Goal: Information Seeking & Learning: Find specific fact

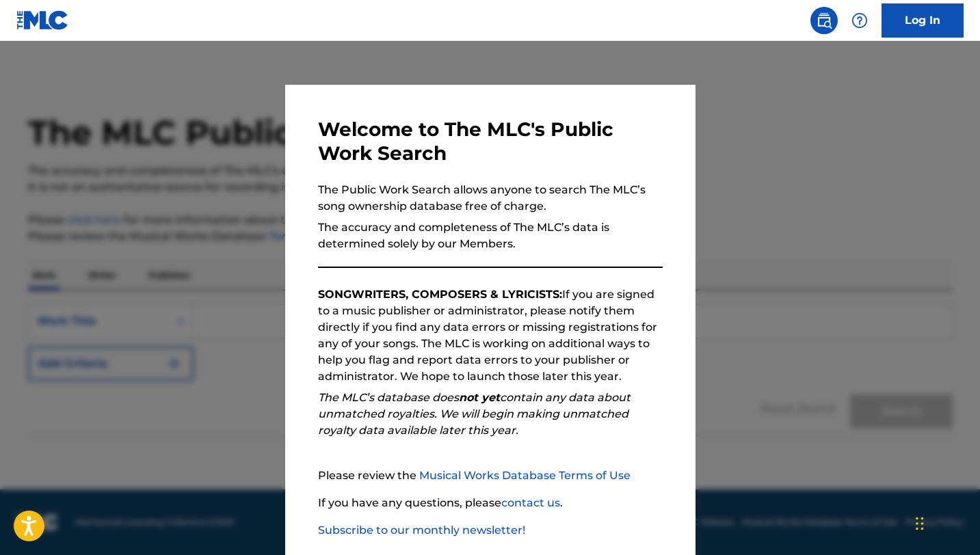
scroll to position [70, 0]
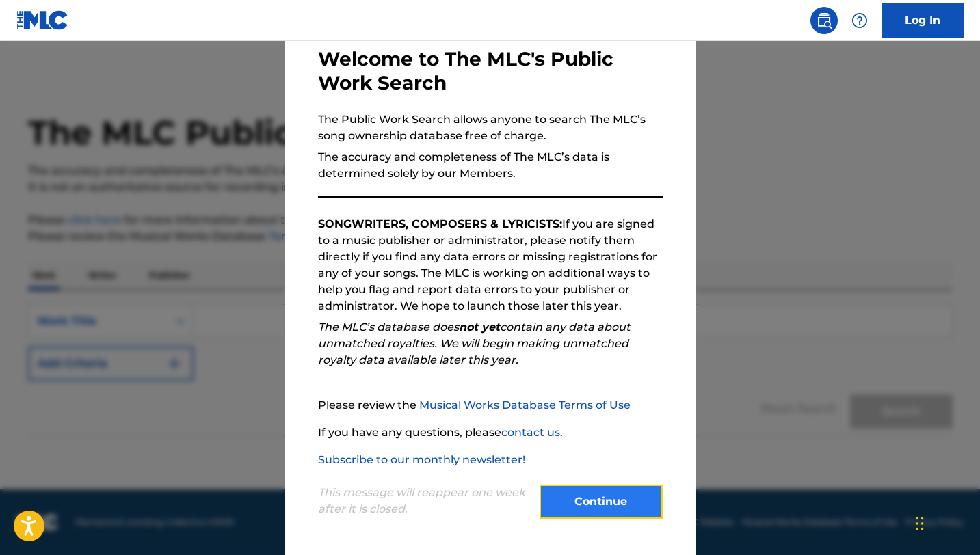
click at [573, 505] on button "Continue" at bounding box center [601, 502] width 123 height 34
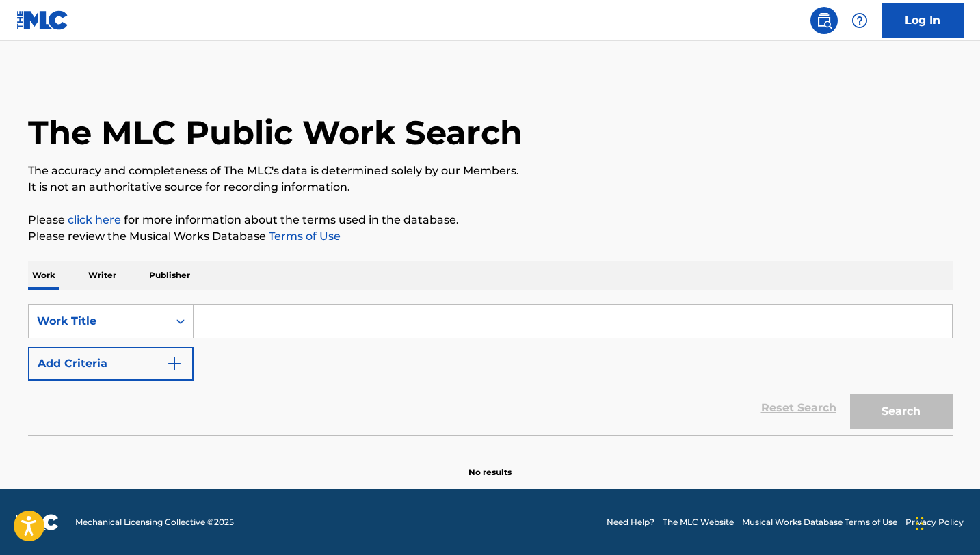
click at [267, 314] on input "Search Form" at bounding box center [573, 321] width 758 height 33
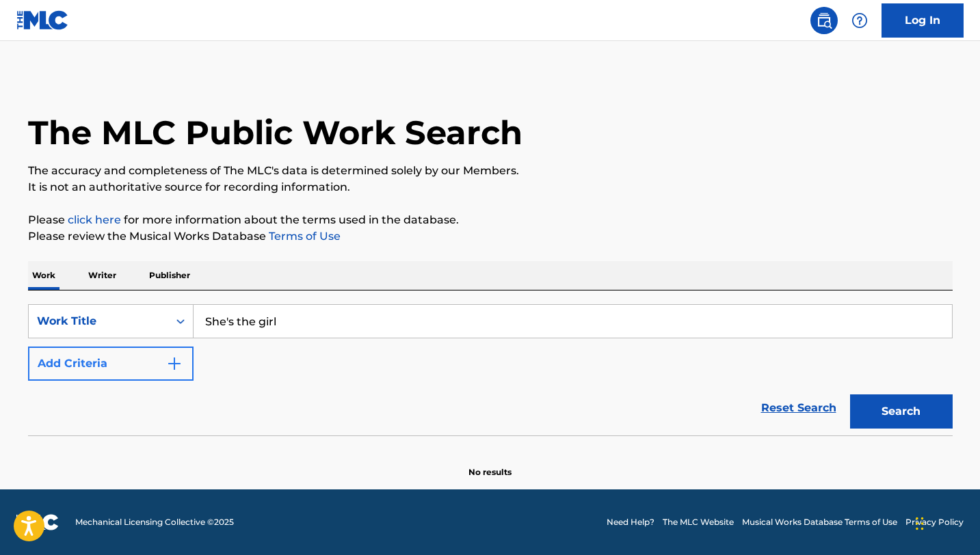
type input "She's the girl"
click at [70, 358] on button "Add Criteria" at bounding box center [111, 364] width 166 height 34
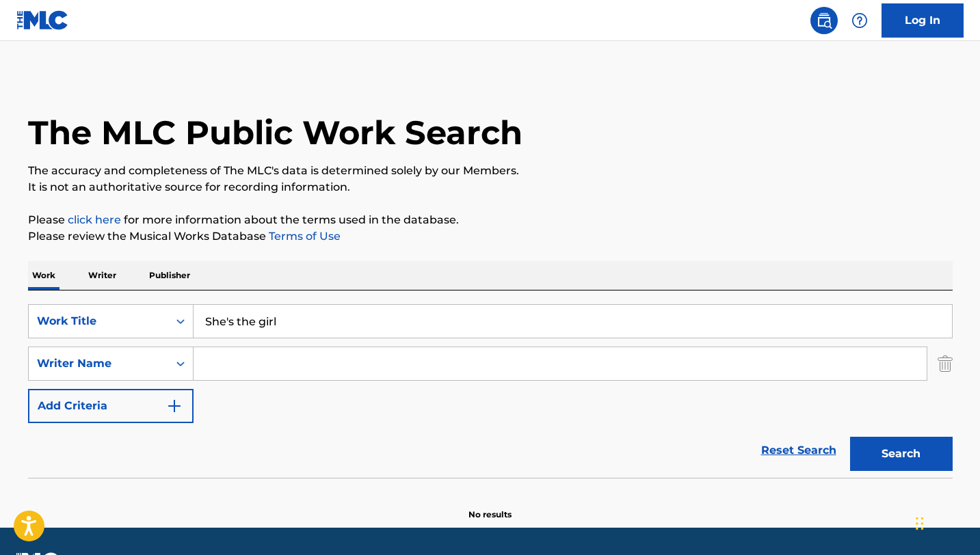
click at [217, 369] on input "Search Form" at bounding box center [560, 363] width 733 height 33
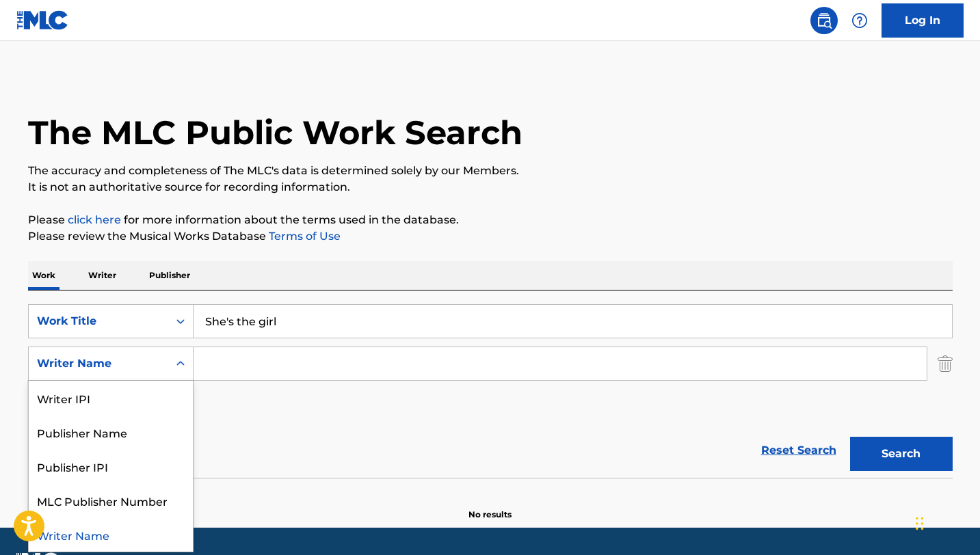
click at [156, 369] on div "Writer Name" at bounding box center [98, 364] width 123 height 16
click at [261, 367] on input "Search Form" at bounding box center [560, 363] width 733 height 33
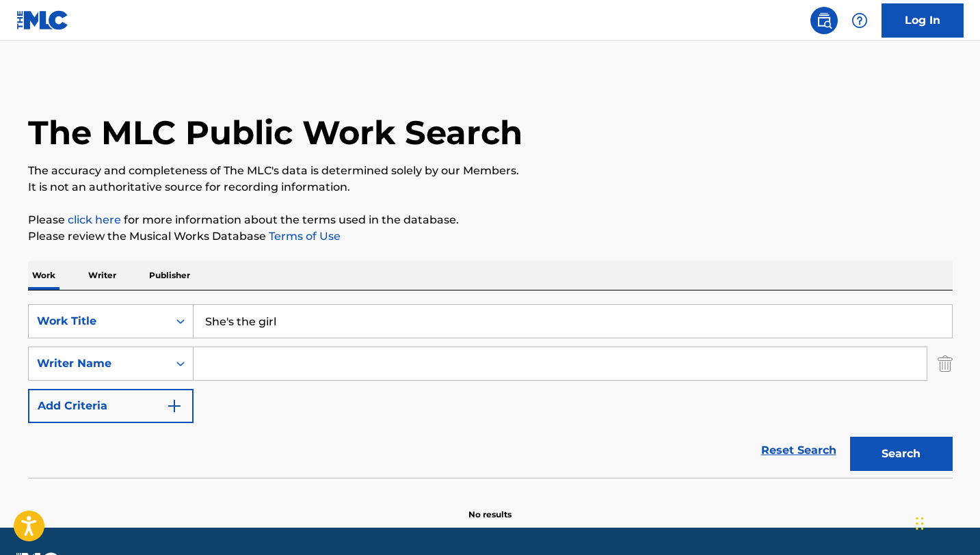
paste input "[PERSON_NAME]"
type input "[PERSON_NAME]"
click at [850, 437] on button "Search" at bounding box center [901, 454] width 103 height 34
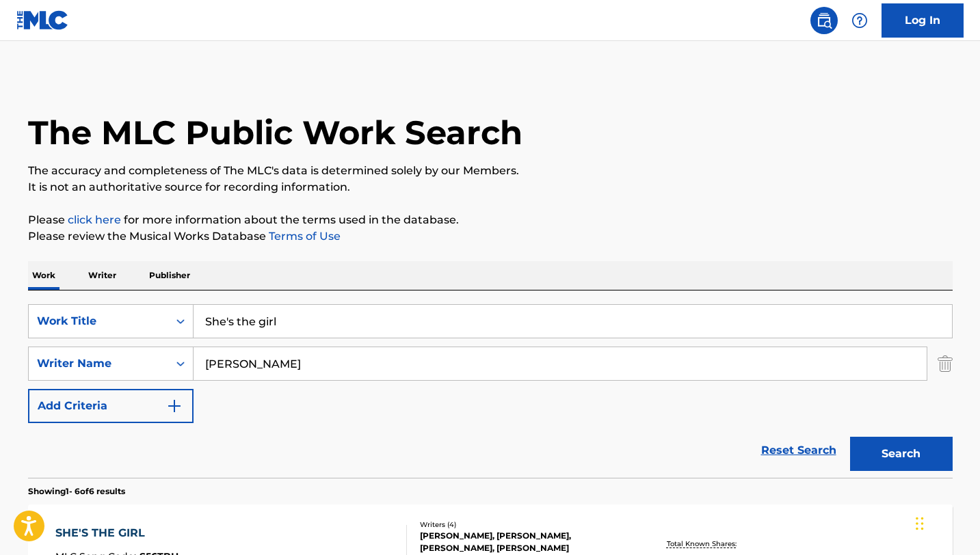
scroll to position [239, 0]
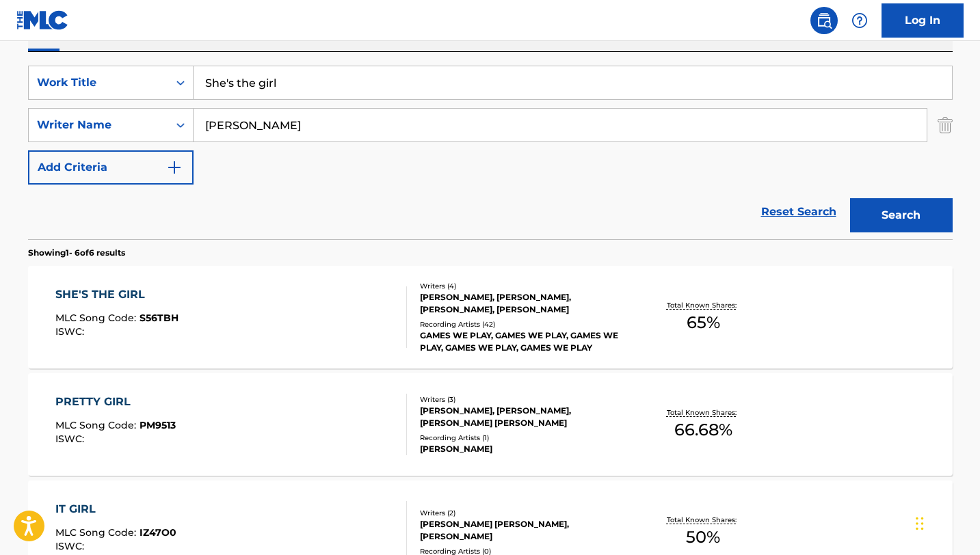
click at [127, 291] on div "SHE'S THE GIRL" at bounding box center [116, 295] width 123 height 16
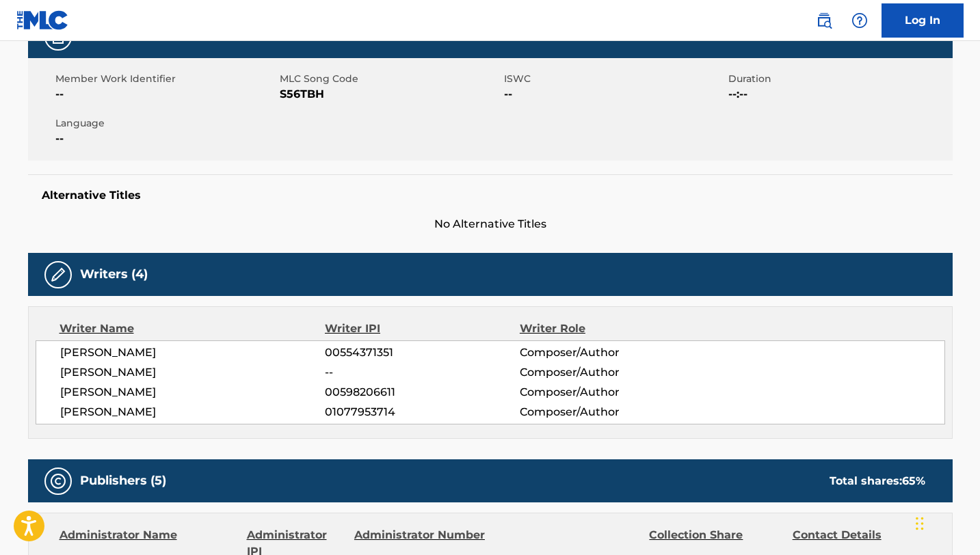
scroll to position [263, 0]
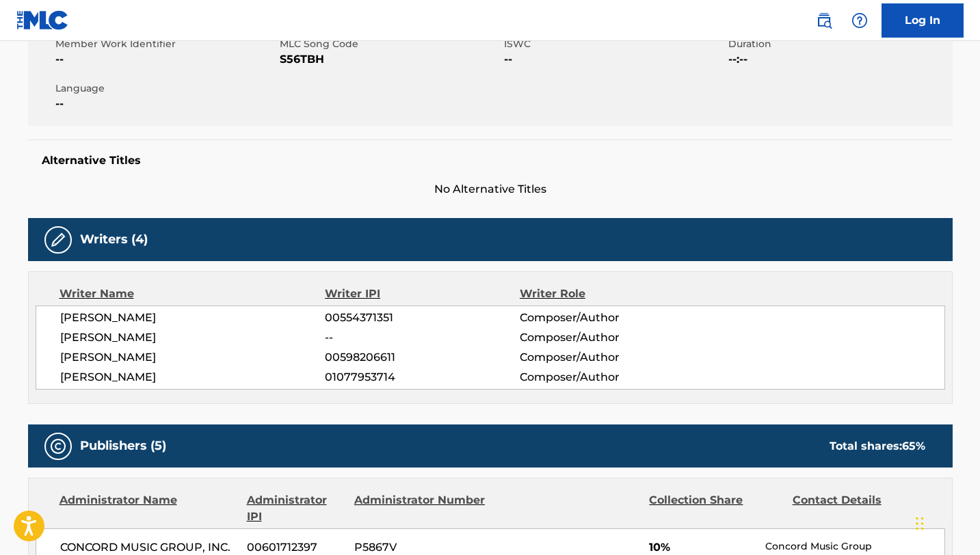
click at [349, 339] on span "--" at bounding box center [422, 338] width 194 height 16
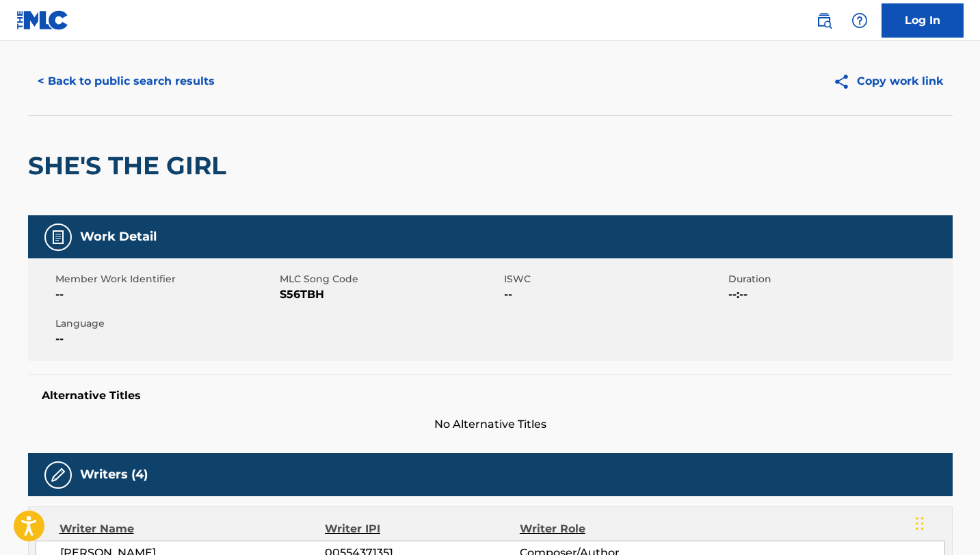
scroll to position [0, 0]
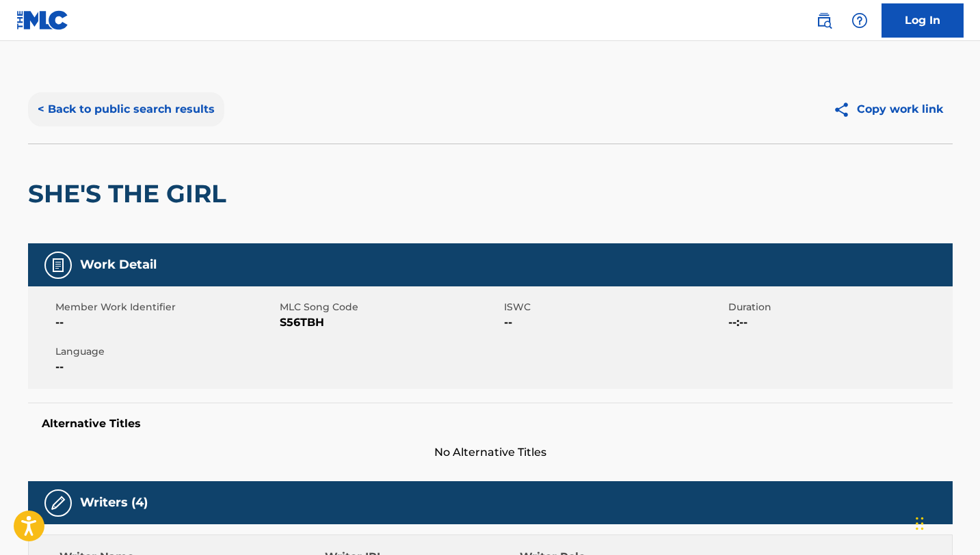
click at [115, 108] on button "< Back to public search results" at bounding box center [126, 109] width 196 height 34
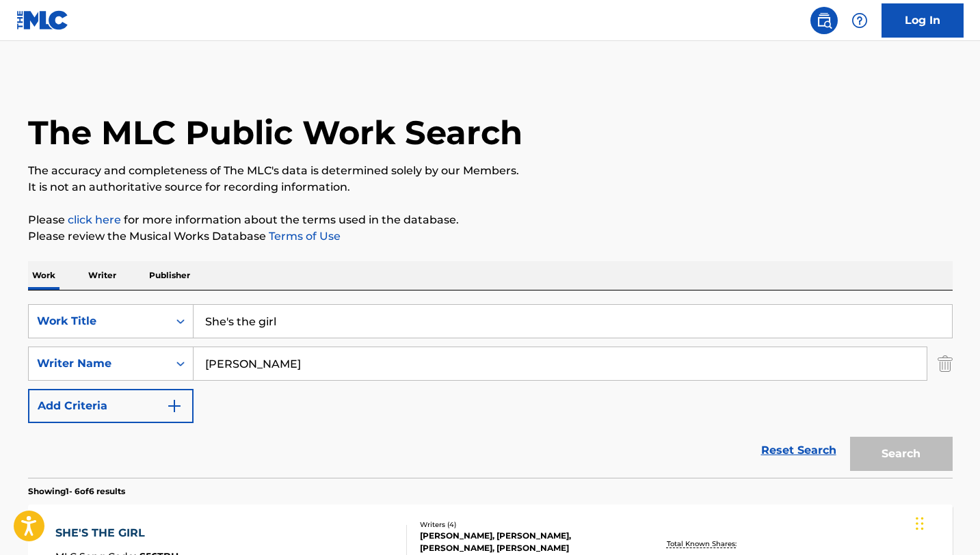
scroll to position [239, 0]
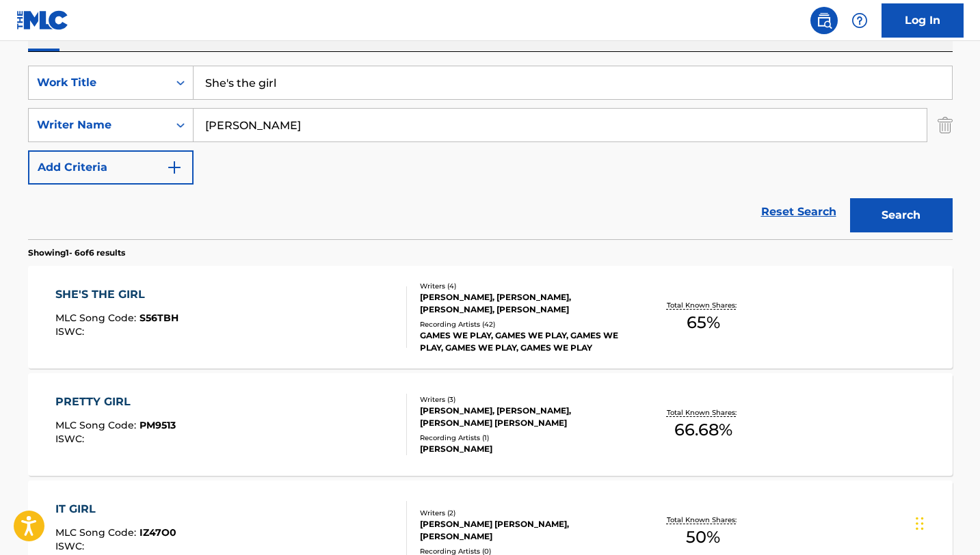
drag, startPoint x: 315, startPoint y: 82, endPoint x: 185, endPoint y: 36, distance: 138.0
click at [185, 36] on div "Log In The MLC Public Work Search The accuracy and completeness of The MLC's da…" at bounding box center [490, 401] width 980 height 1281
type input "coastin"
drag, startPoint x: 319, startPoint y: 126, endPoint x: 190, endPoint y: 126, distance: 128.6
click at [190, 126] on div "SearchWithCriteria8e8f28c7-c19c-4b77-bf7f-8d5c1949db41 Writer Name [PERSON_NAME]" at bounding box center [490, 125] width 925 height 34
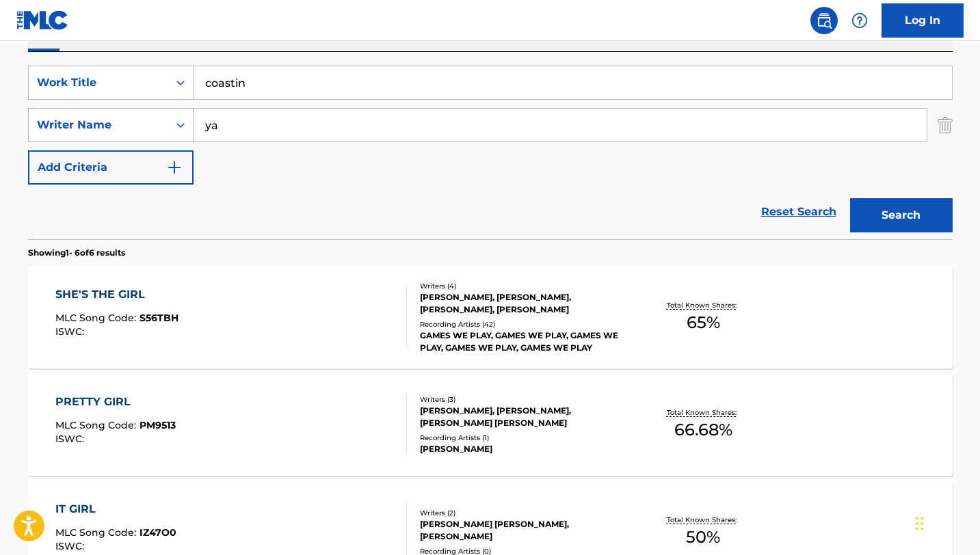
type input "y"
type input "[PERSON_NAME]"
click at [850, 198] on button "Search" at bounding box center [901, 215] width 103 height 34
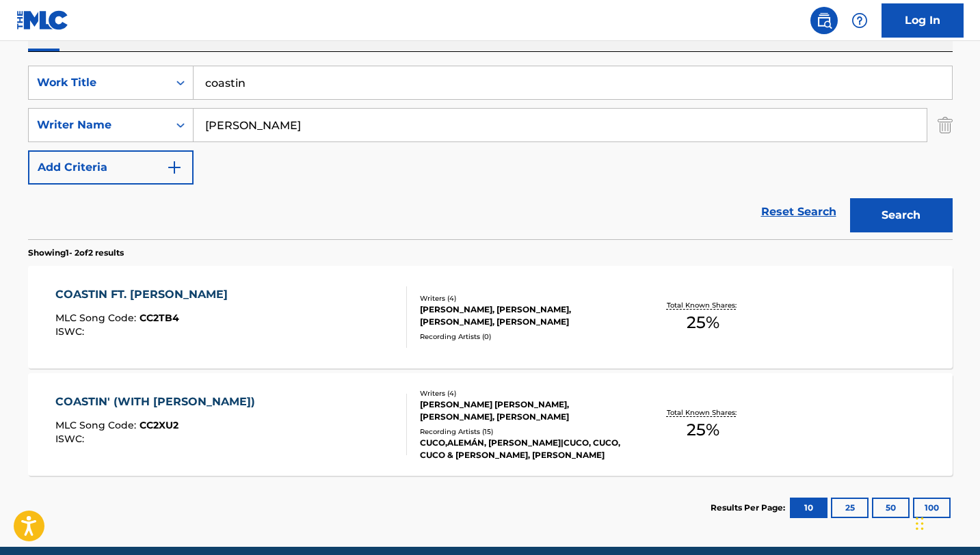
click at [150, 300] on div "COASTIN FT. [PERSON_NAME]" at bounding box center [144, 295] width 179 height 16
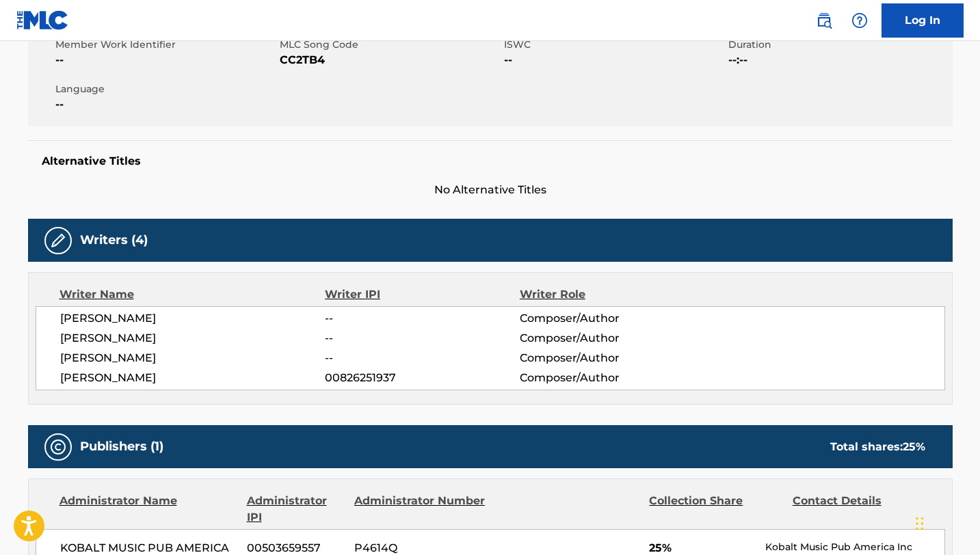
scroll to position [282, 0]
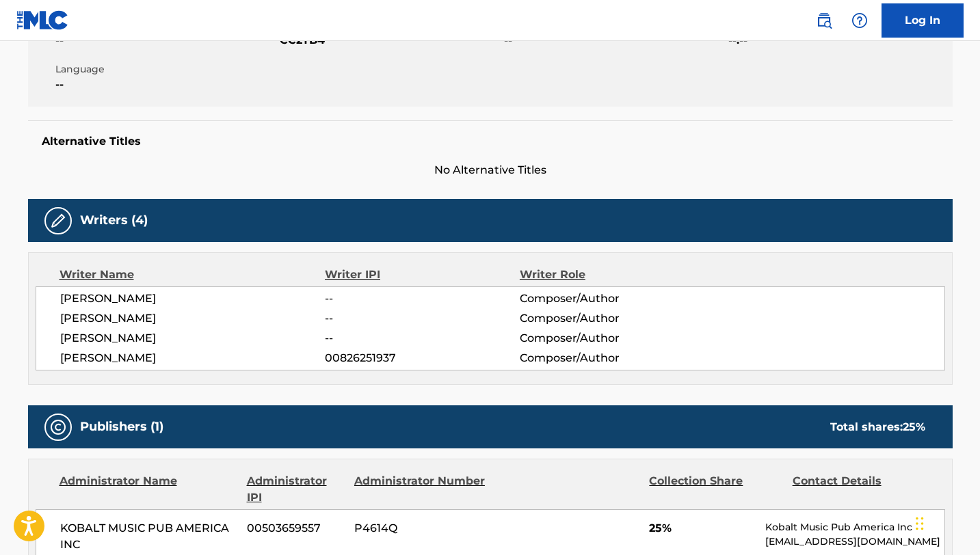
click at [329, 299] on span "--" at bounding box center [422, 299] width 194 height 16
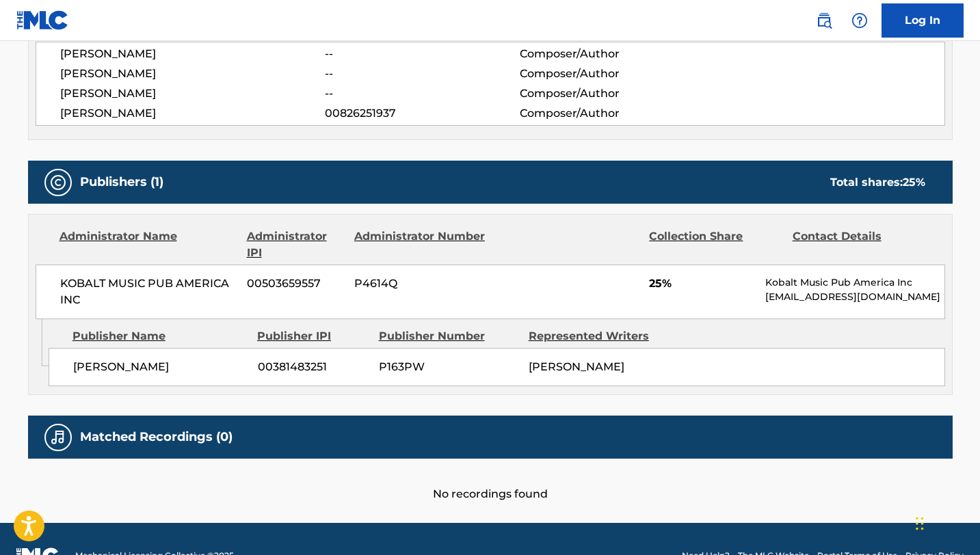
scroll to position [559, 0]
